Goal: Navigation & Orientation: Go to known website

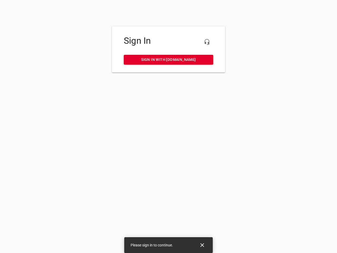
click at [207, 42] on icon "button" at bounding box center [207, 42] width 6 height 6
click at [202, 245] on icon "Close" at bounding box center [202, 245] width 4 height 4
